Goal: Task Accomplishment & Management: Use online tool/utility

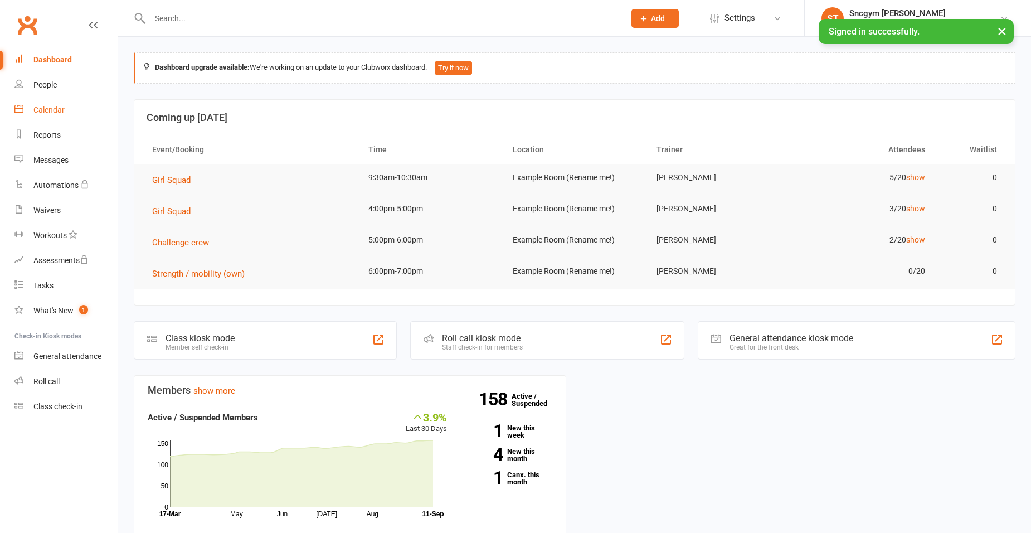
drag, startPoint x: 0, startPoint y: 0, endPoint x: 38, endPoint y: 107, distance: 113.5
click at [38, 107] on div "Calendar" at bounding box center [48, 109] width 31 height 9
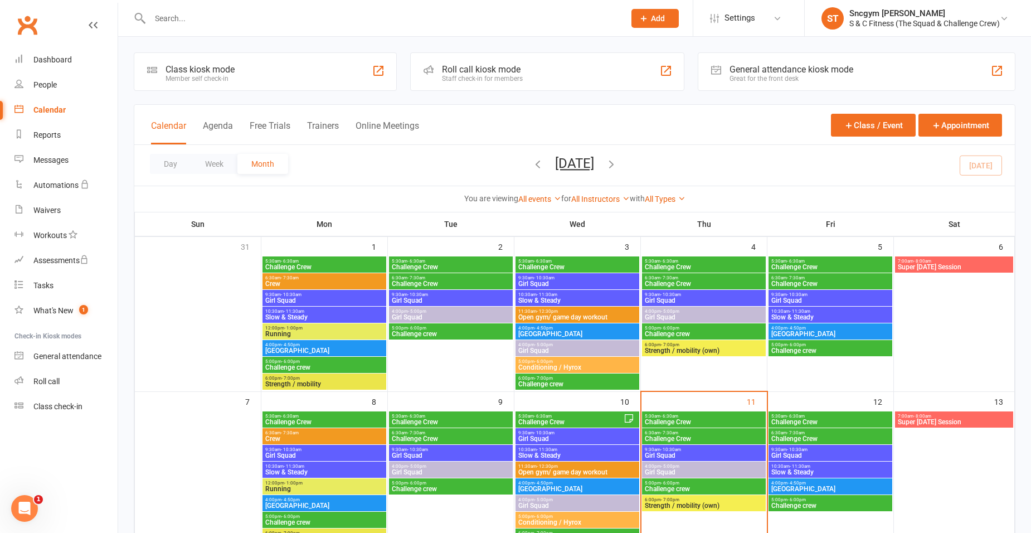
click at [738, 452] on span "Girl Squad" at bounding box center [703, 455] width 119 height 7
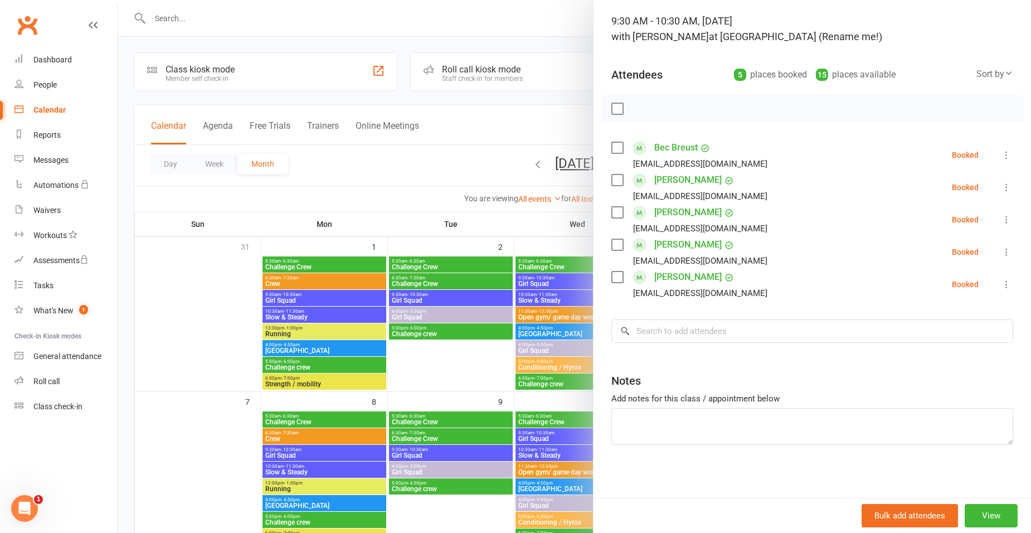
scroll to position [71, 0]
click at [1001, 284] on icon at bounding box center [1006, 281] width 11 height 11
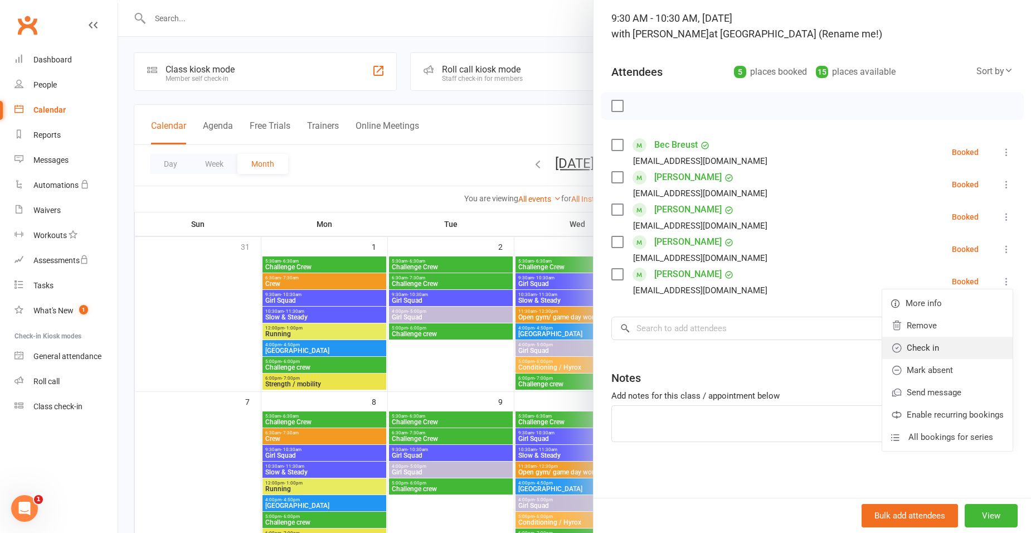
click at [961, 350] on link "Check in" at bounding box center [947, 348] width 130 height 22
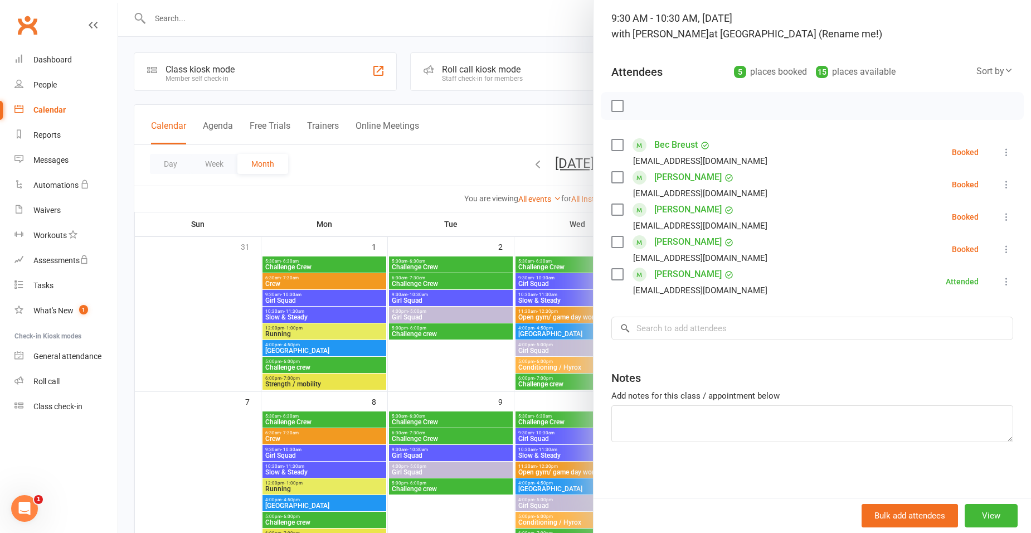
drag, startPoint x: 240, startPoint y: 351, endPoint x: 251, endPoint y: 346, distance: 12.2
click at [240, 351] on div at bounding box center [574, 266] width 913 height 533
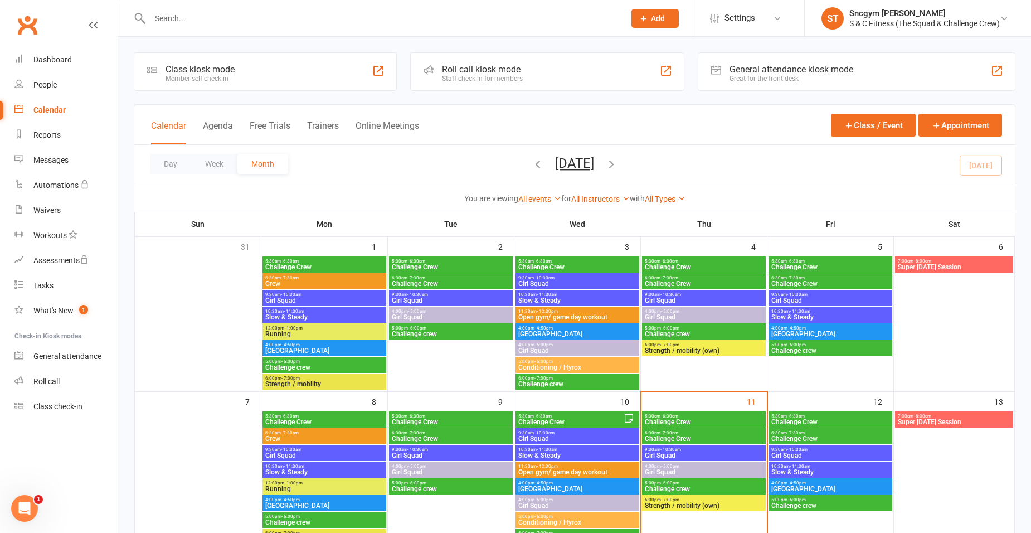
click at [689, 449] on span "9:30am - 10:30am" at bounding box center [703, 449] width 119 height 5
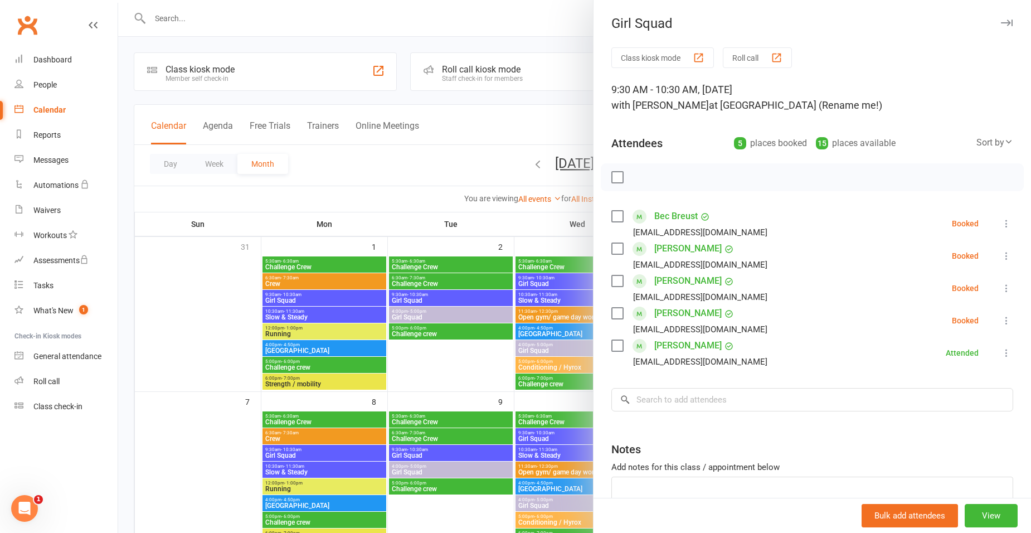
click at [1001, 318] on icon at bounding box center [1006, 320] width 11 height 11
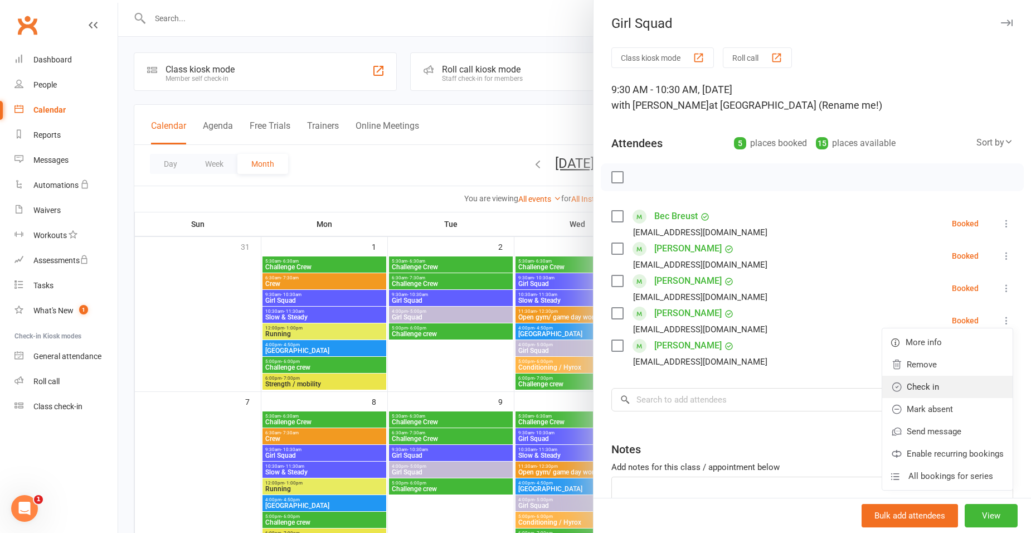
click at [952, 396] on link "Check in" at bounding box center [947, 387] width 130 height 22
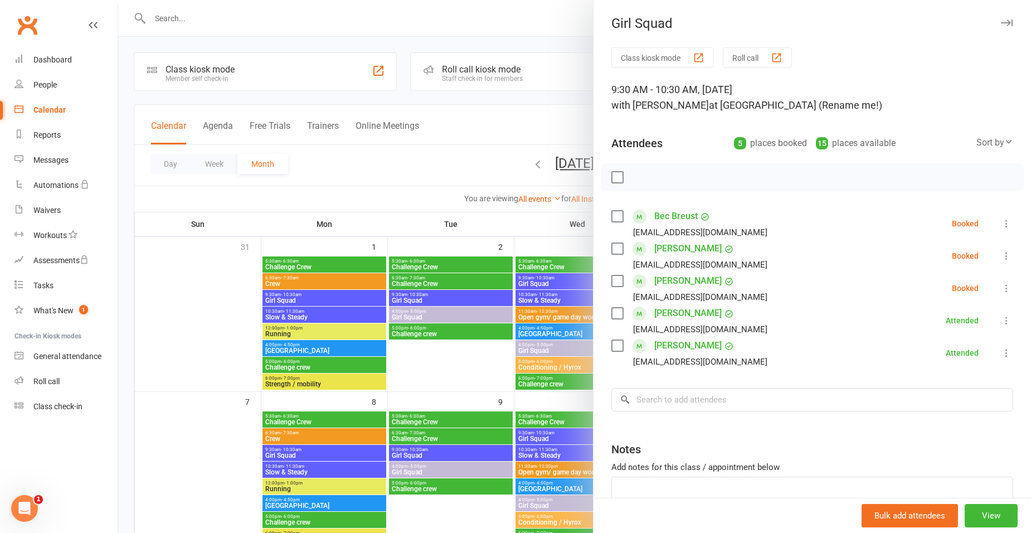
click at [1001, 286] on icon at bounding box center [1006, 287] width 11 height 11
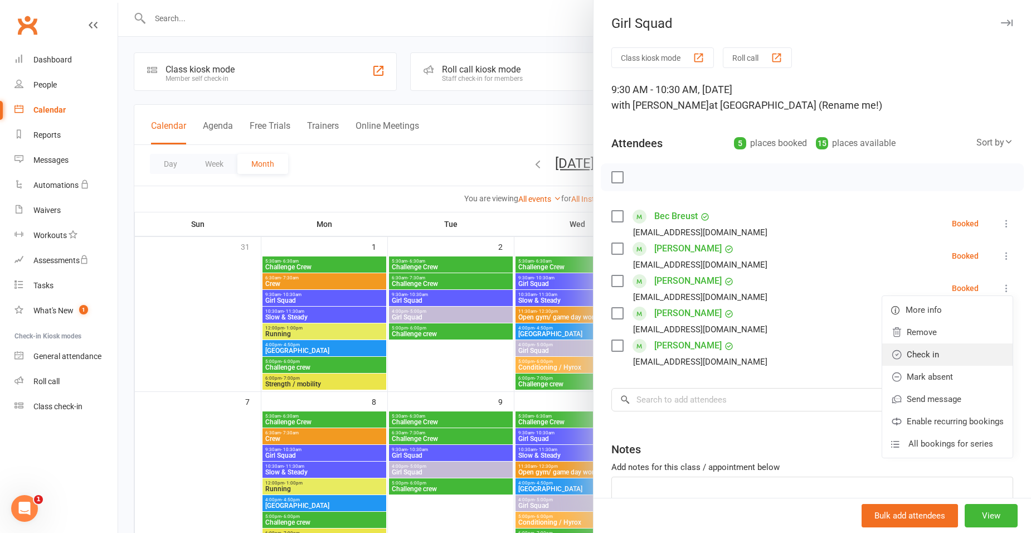
click at [949, 358] on link "Check in" at bounding box center [947, 354] width 130 height 22
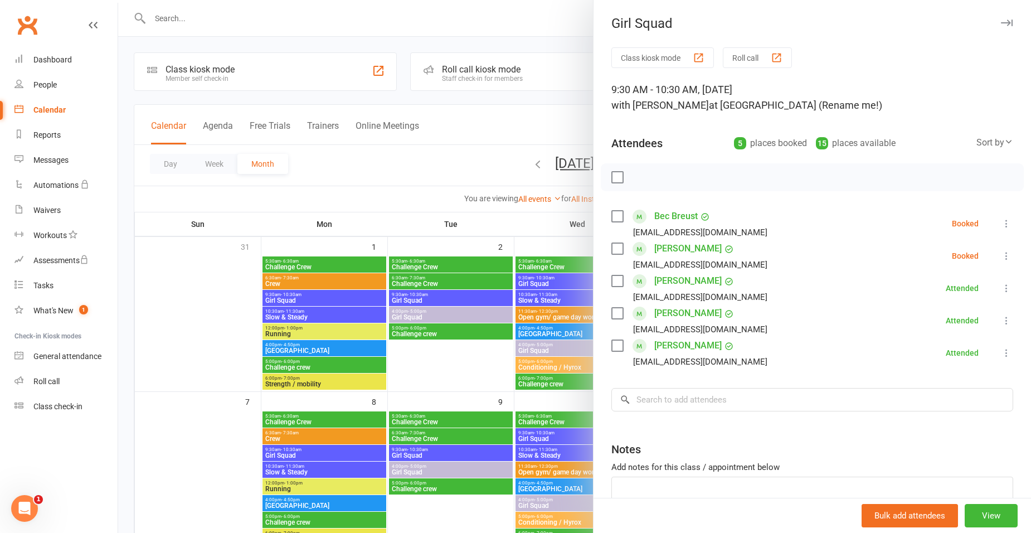
click at [1001, 259] on icon at bounding box center [1006, 255] width 11 height 11
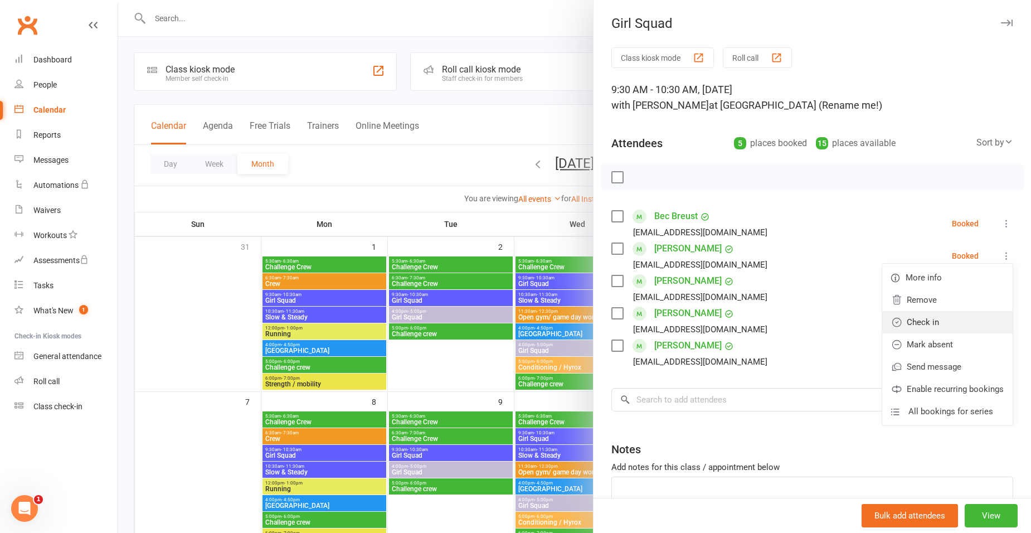
click at [942, 331] on link "Check in" at bounding box center [947, 322] width 130 height 22
